Goal: Check status: Check status

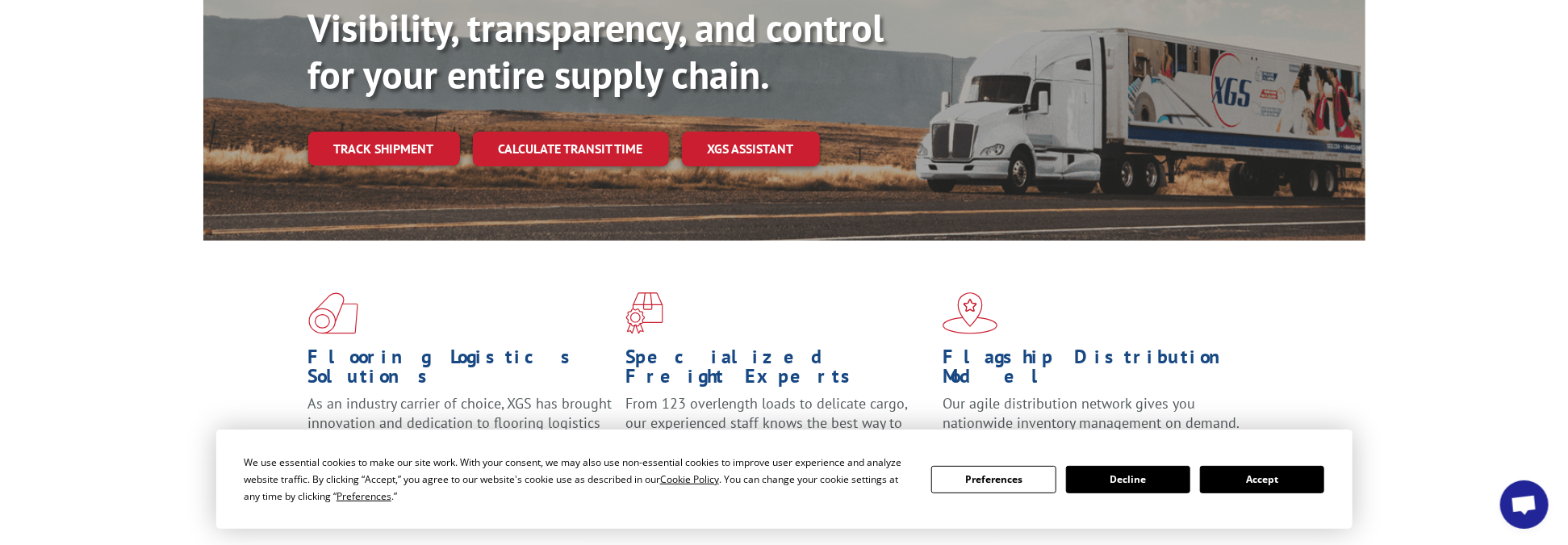
scroll to position [301, 0]
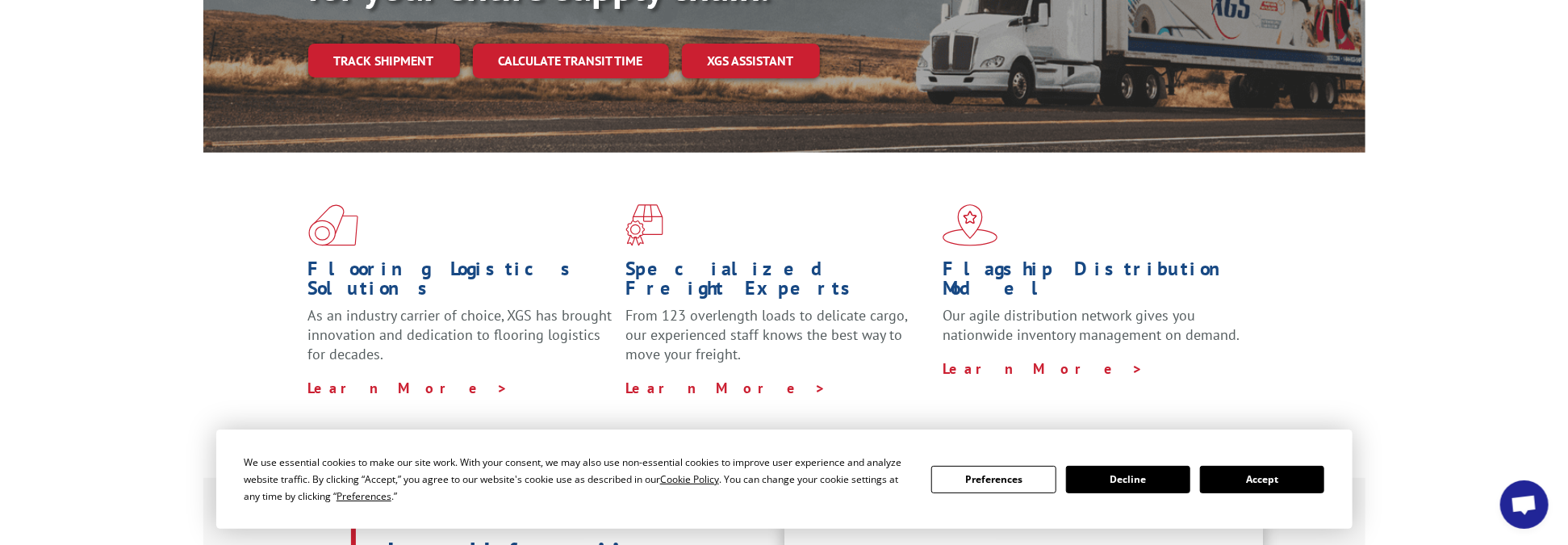
click at [1270, 486] on button "Accept" at bounding box center [1262, 480] width 125 height 27
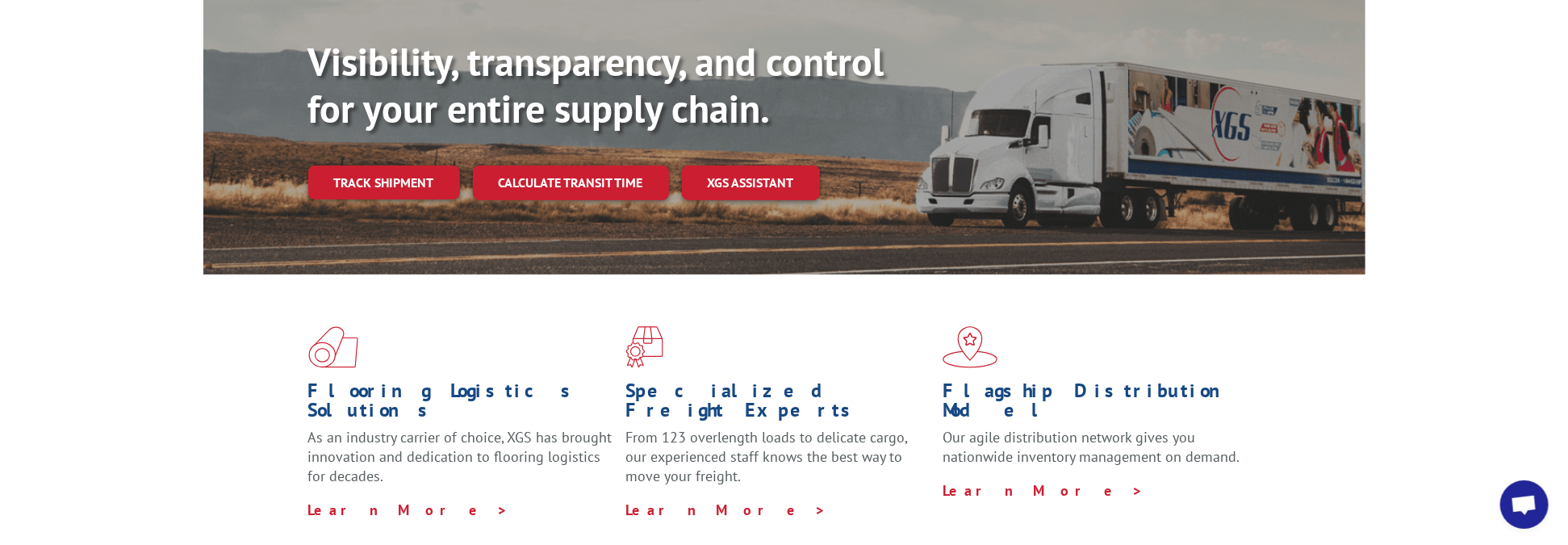
scroll to position [139, 0]
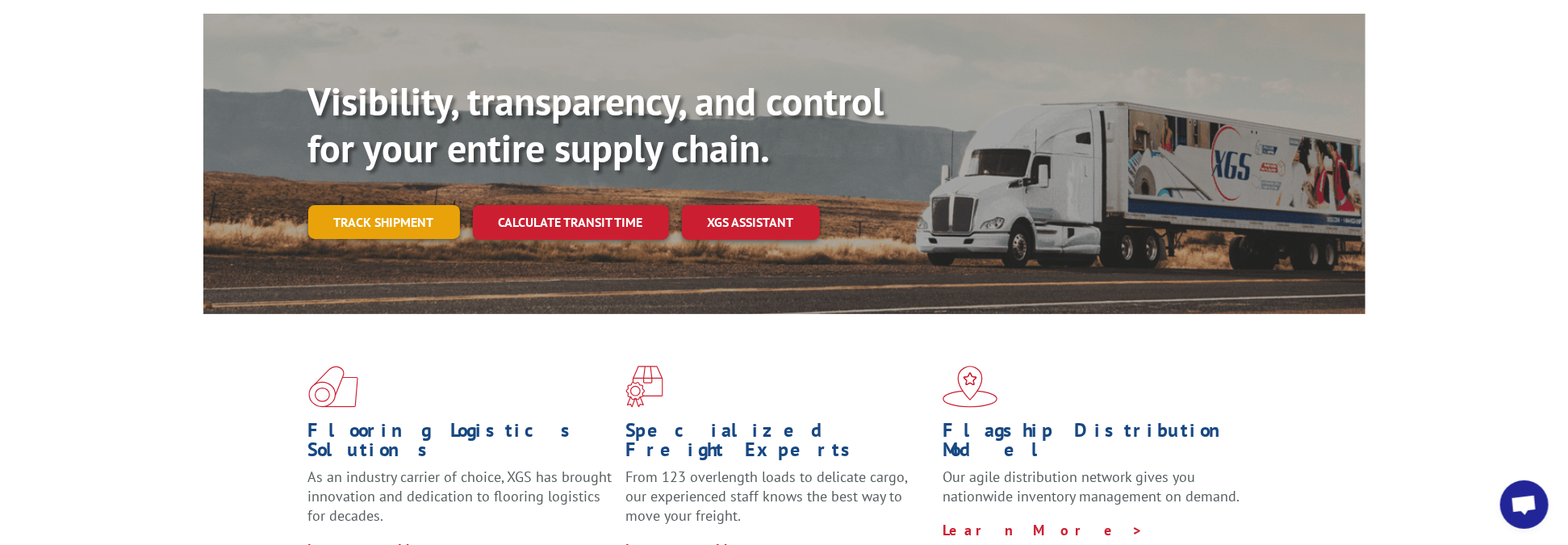
click at [404, 205] on link "Track shipment" at bounding box center [384, 221] width 152 height 34
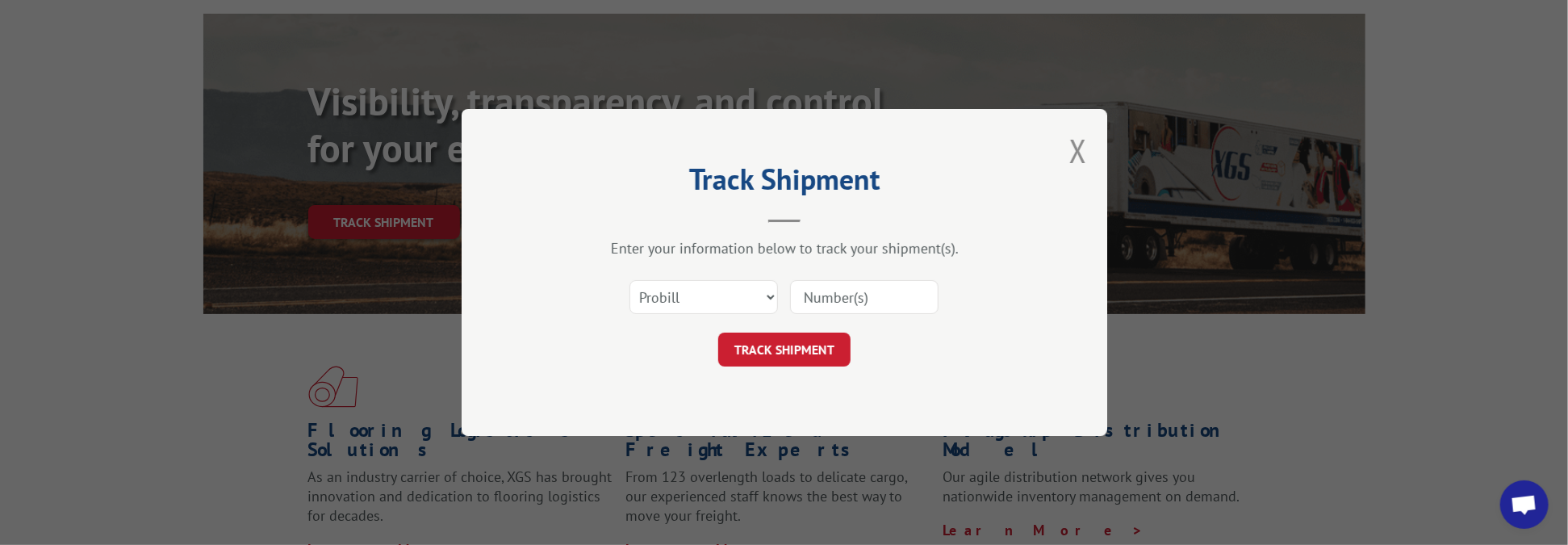
paste input "17001986"
type input "17001986"
click at [799, 354] on button "TRACK SHIPMENT" at bounding box center [784, 349] width 133 height 34
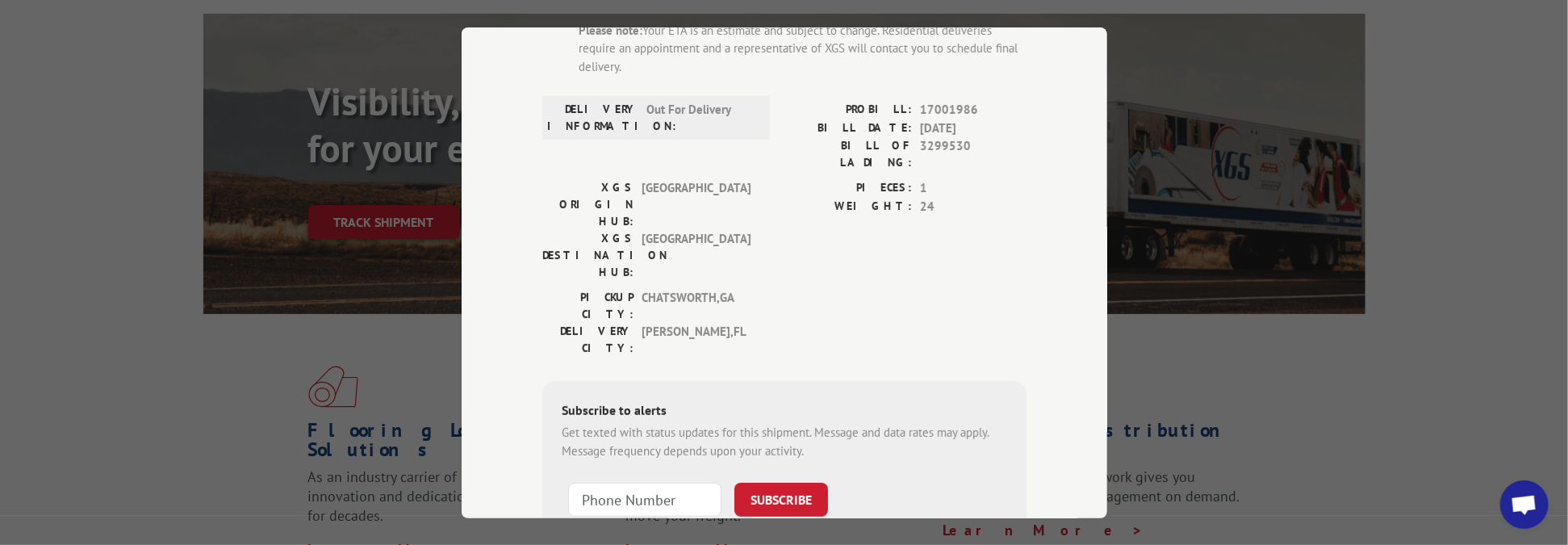
scroll to position [242, 0]
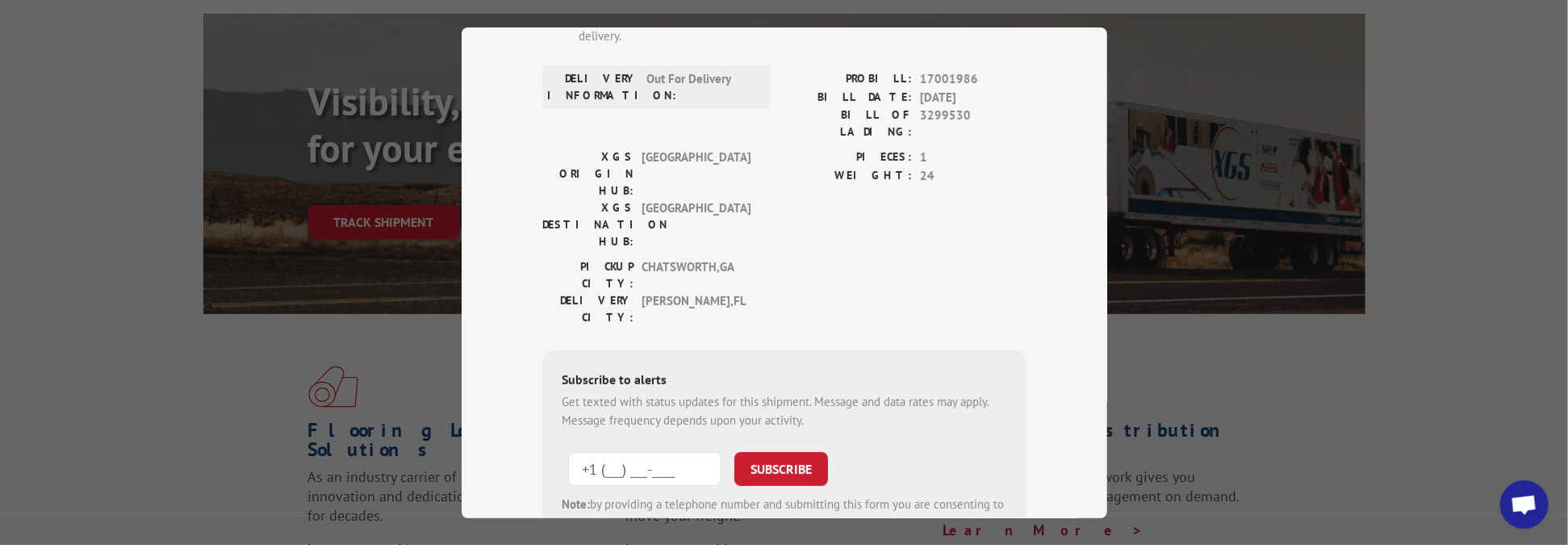
click at [697, 452] on input "+1 (___) ___-____" at bounding box center [644, 469] width 153 height 34
type input "[PHONE_NUMBER]"
click at [785, 452] on button "SUBSCRIBE" at bounding box center [781, 469] width 94 height 34
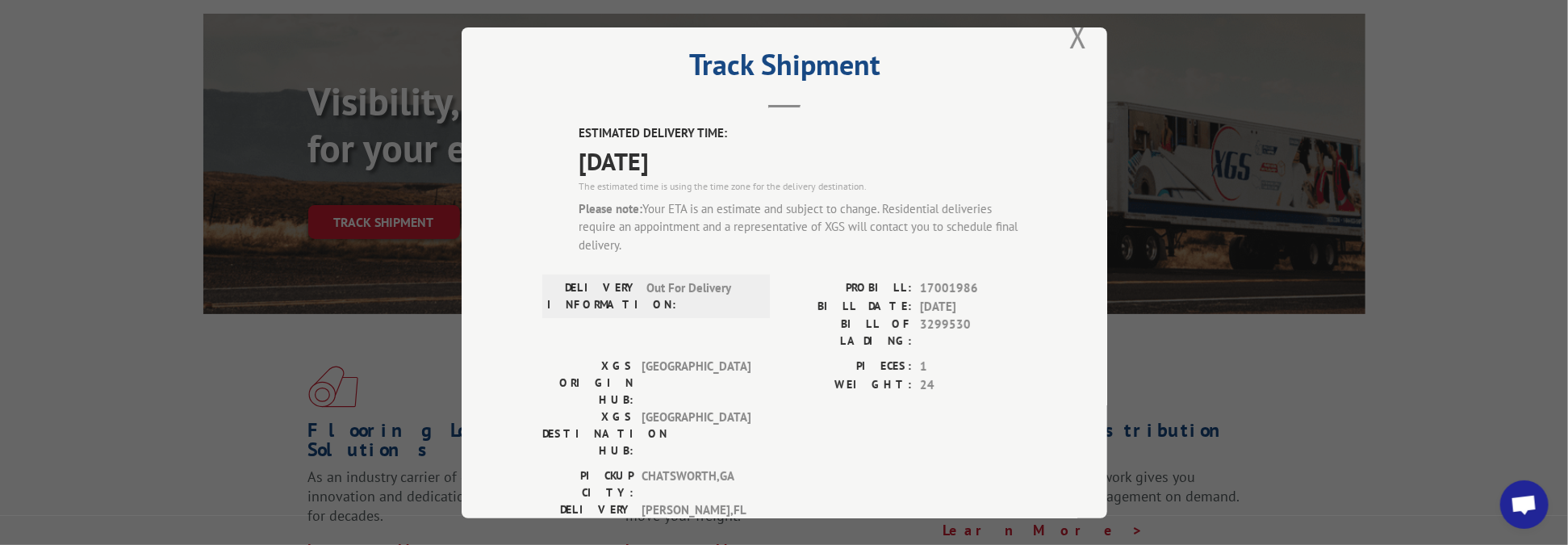
scroll to position [0, 0]
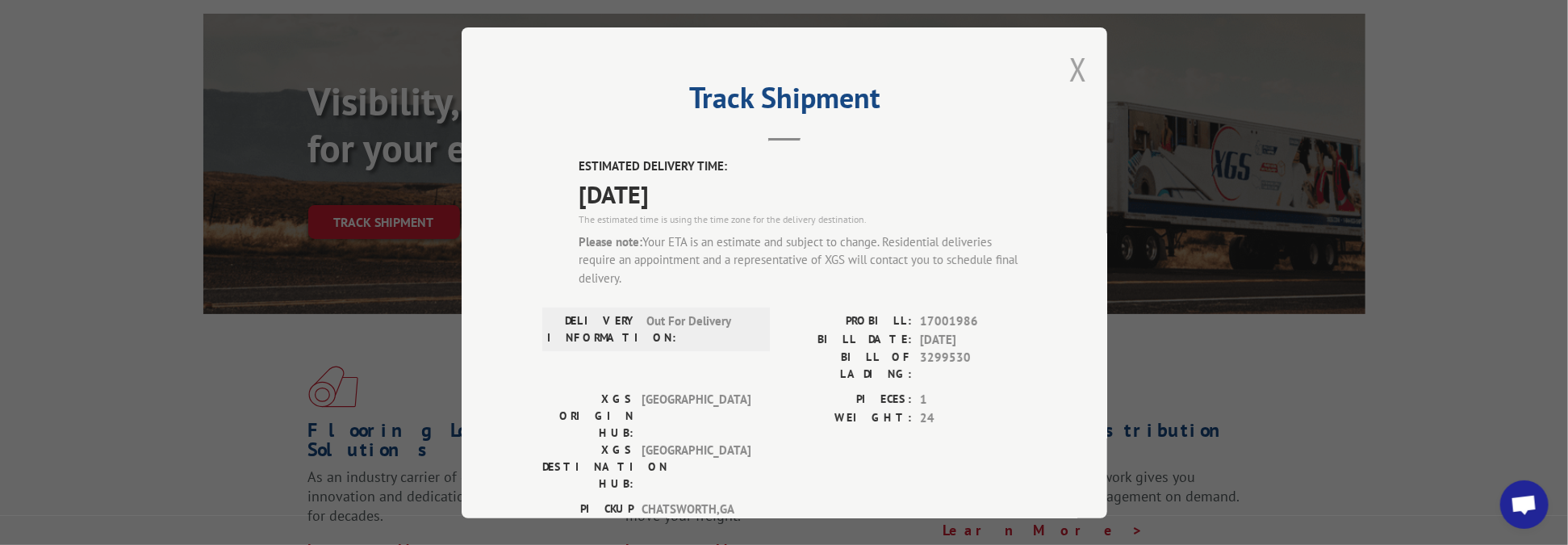
click at [1072, 66] on button "Close modal" at bounding box center [1078, 69] width 18 height 43
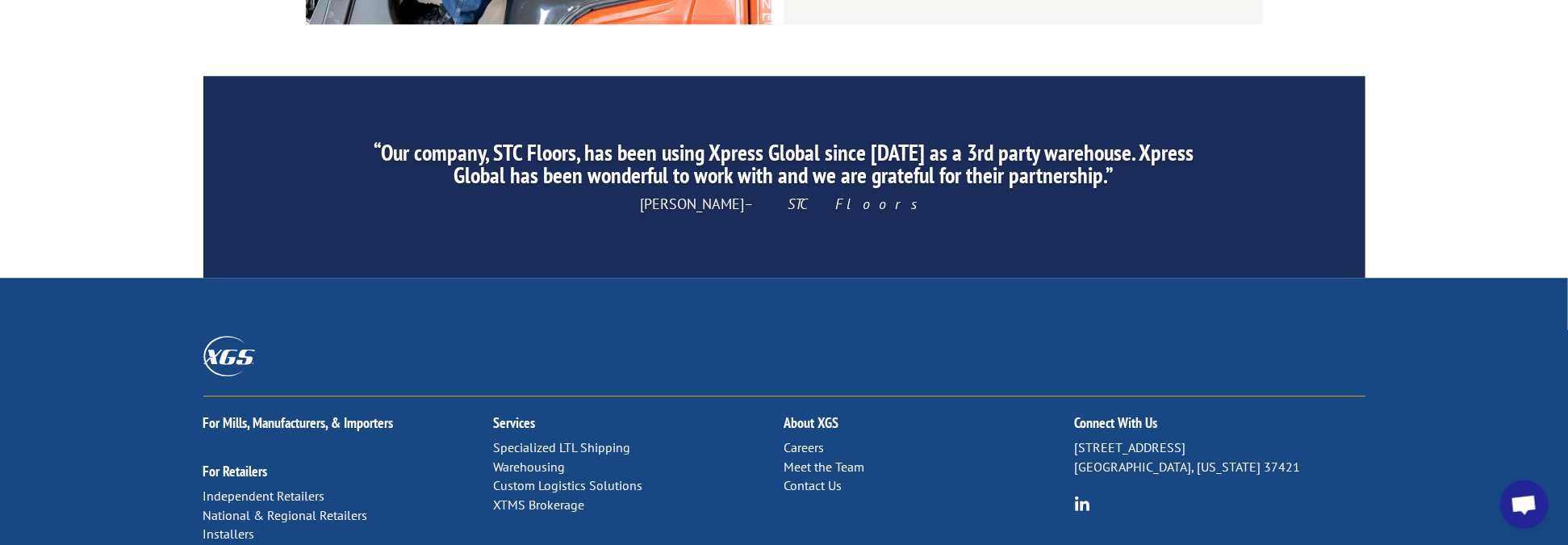
scroll to position [2561, 0]
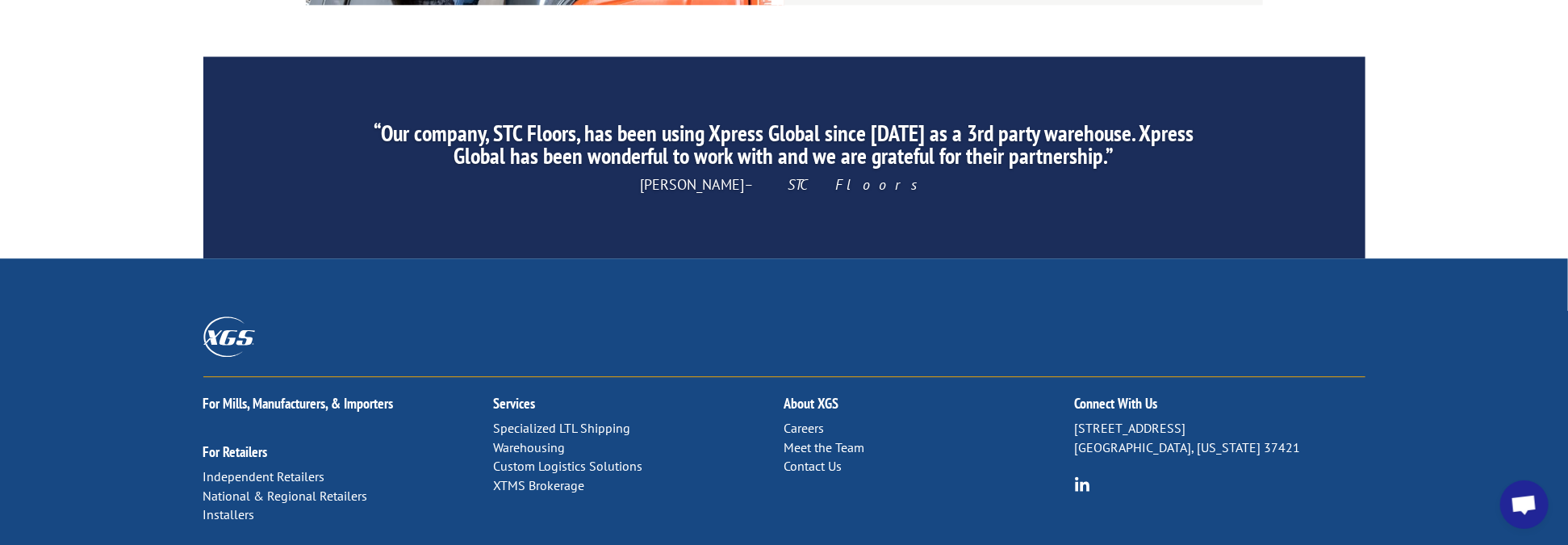
click at [813, 457] on link "Contact Us" at bounding box center [814, 465] width 58 height 17
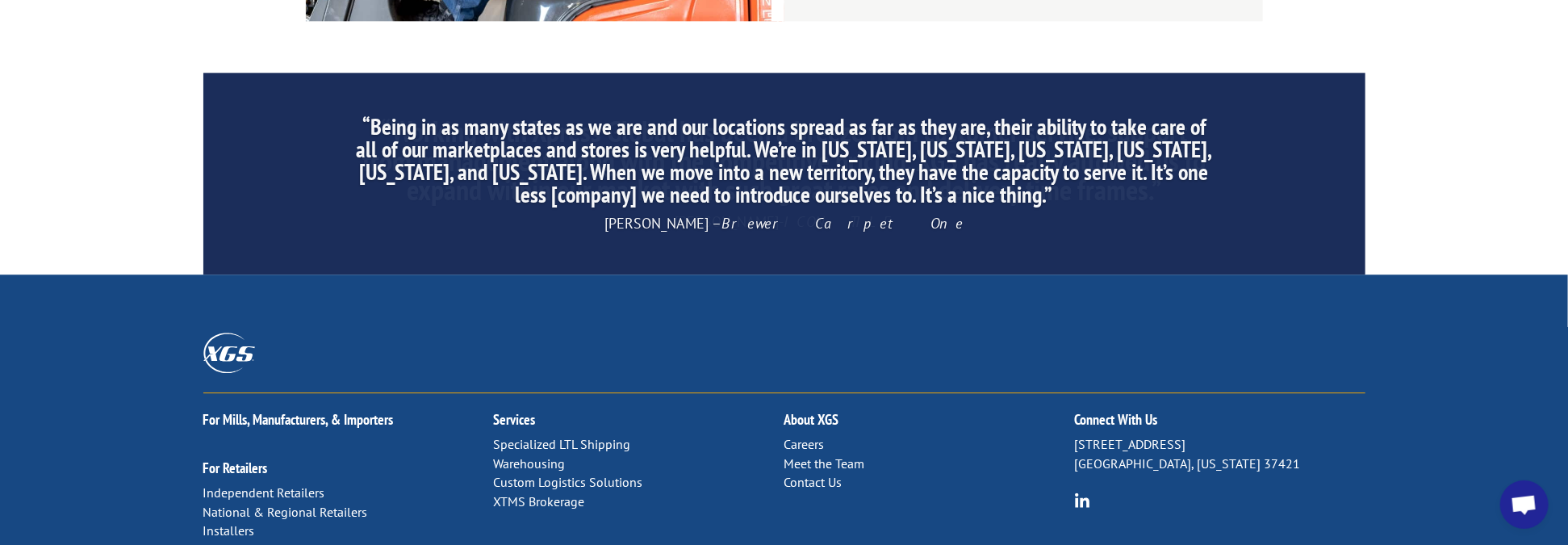
scroll to position [2642, 0]
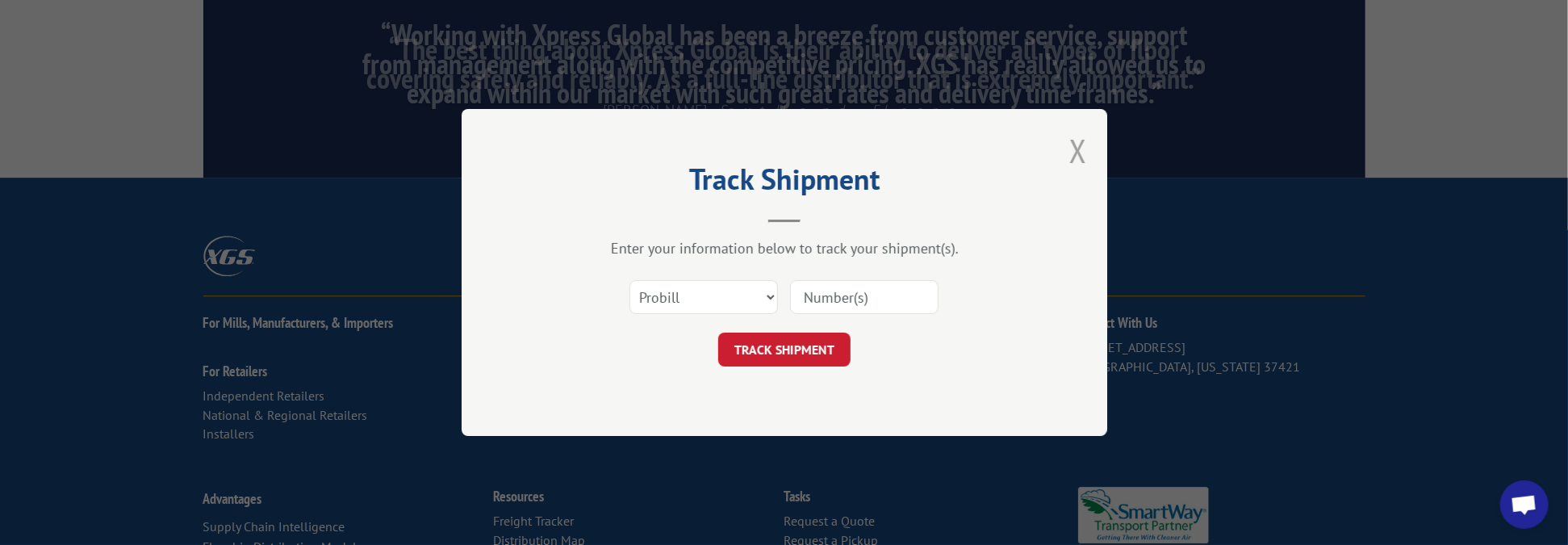
click at [1069, 146] on button "Close modal" at bounding box center [1078, 150] width 18 height 43
